Goal: Entertainment & Leisure: Consume media (video, audio)

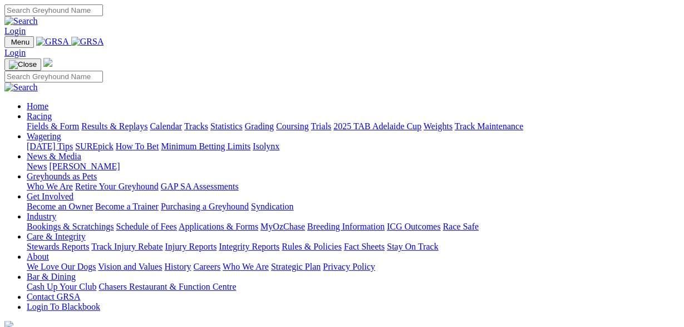
click at [47, 161] on link "News" at bounding box center [37, 165] width 20 height 9
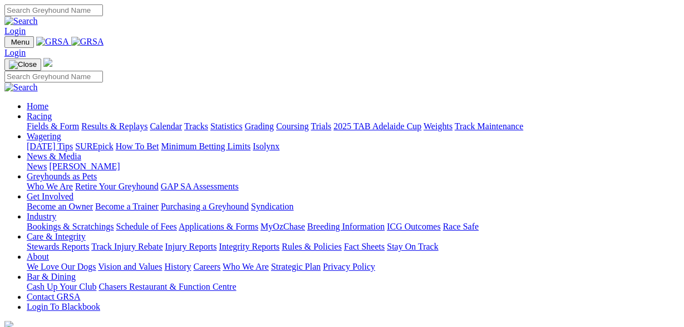
click at [52, 111] on link "Racing" at bounding box center [39, 115] width 25 height 9
click at [130, 121] on link "Results & Replays" at bounding box center [114, 125] width 66 height 9
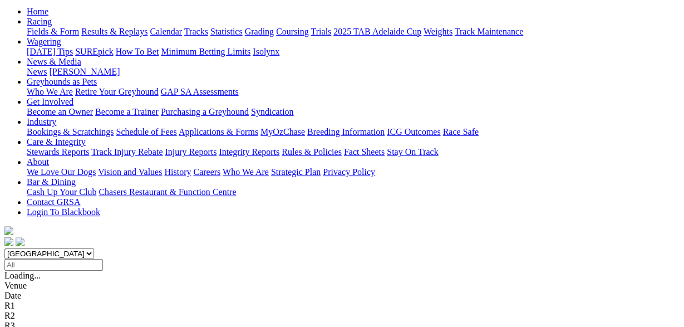
scroll to position [116, 0]
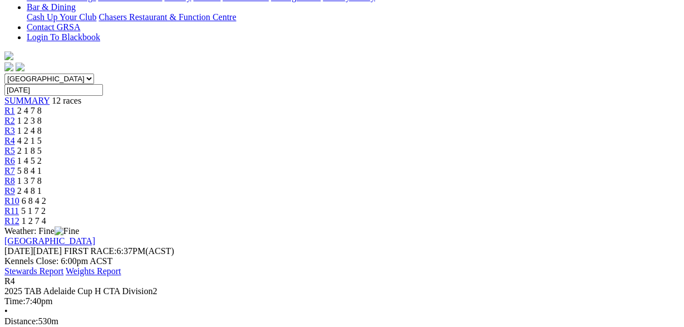
scroll to position [232, 0]
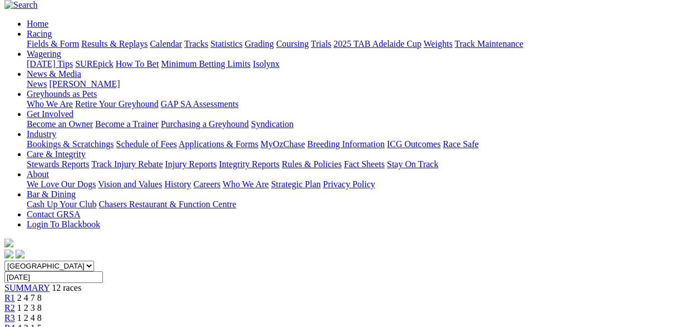
scroll to position [0, 0]
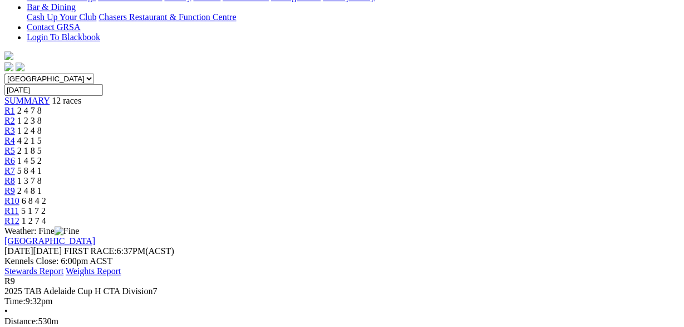
scroll to position [232, 0]
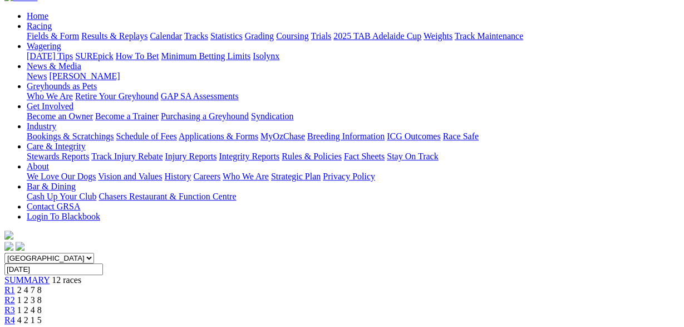
scroll to position [0, 0]
